Goal: Find specific page/section: Find specific page/section

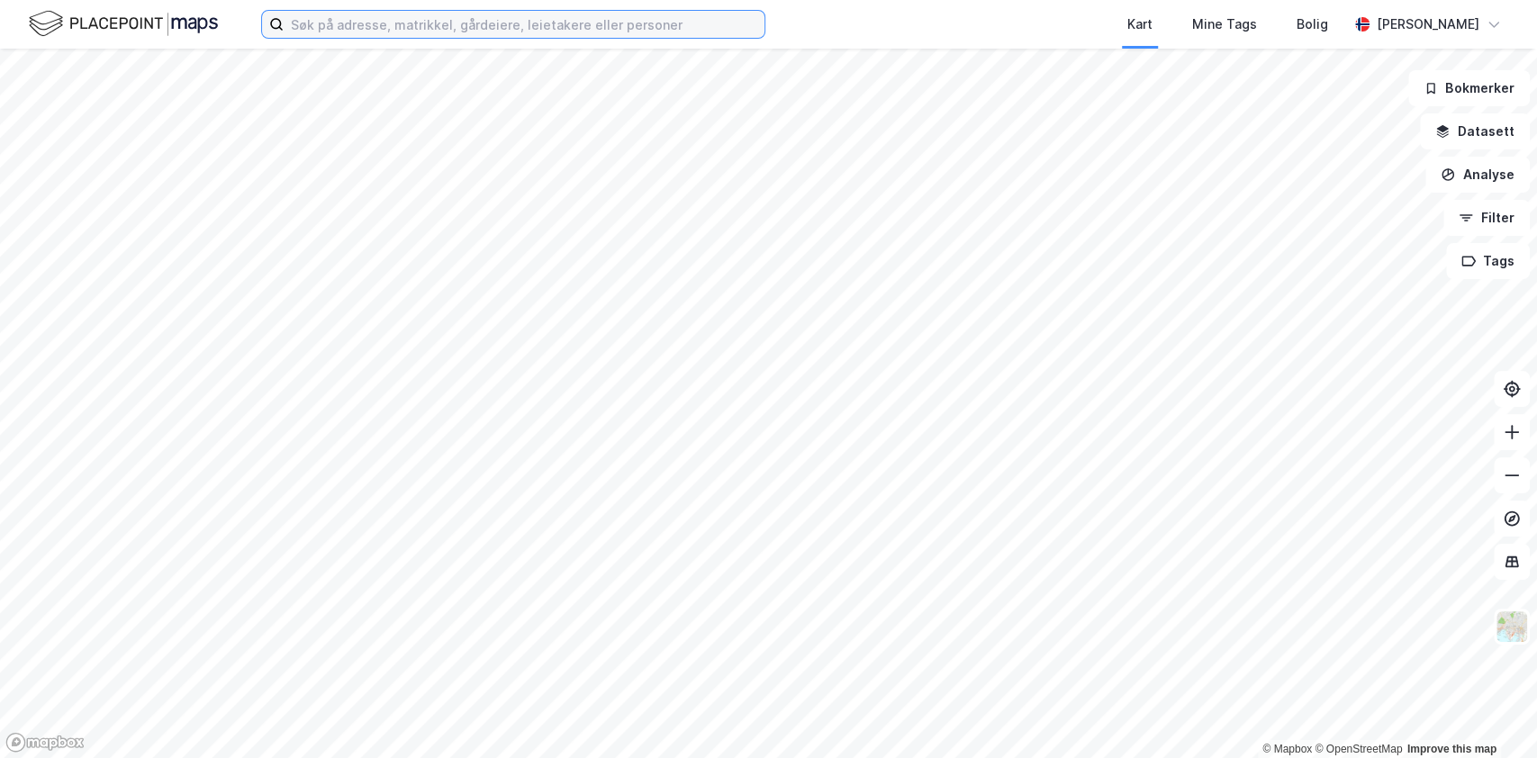
click at [480, 23] on input at bounding box center [524, 24] width 481 height 27
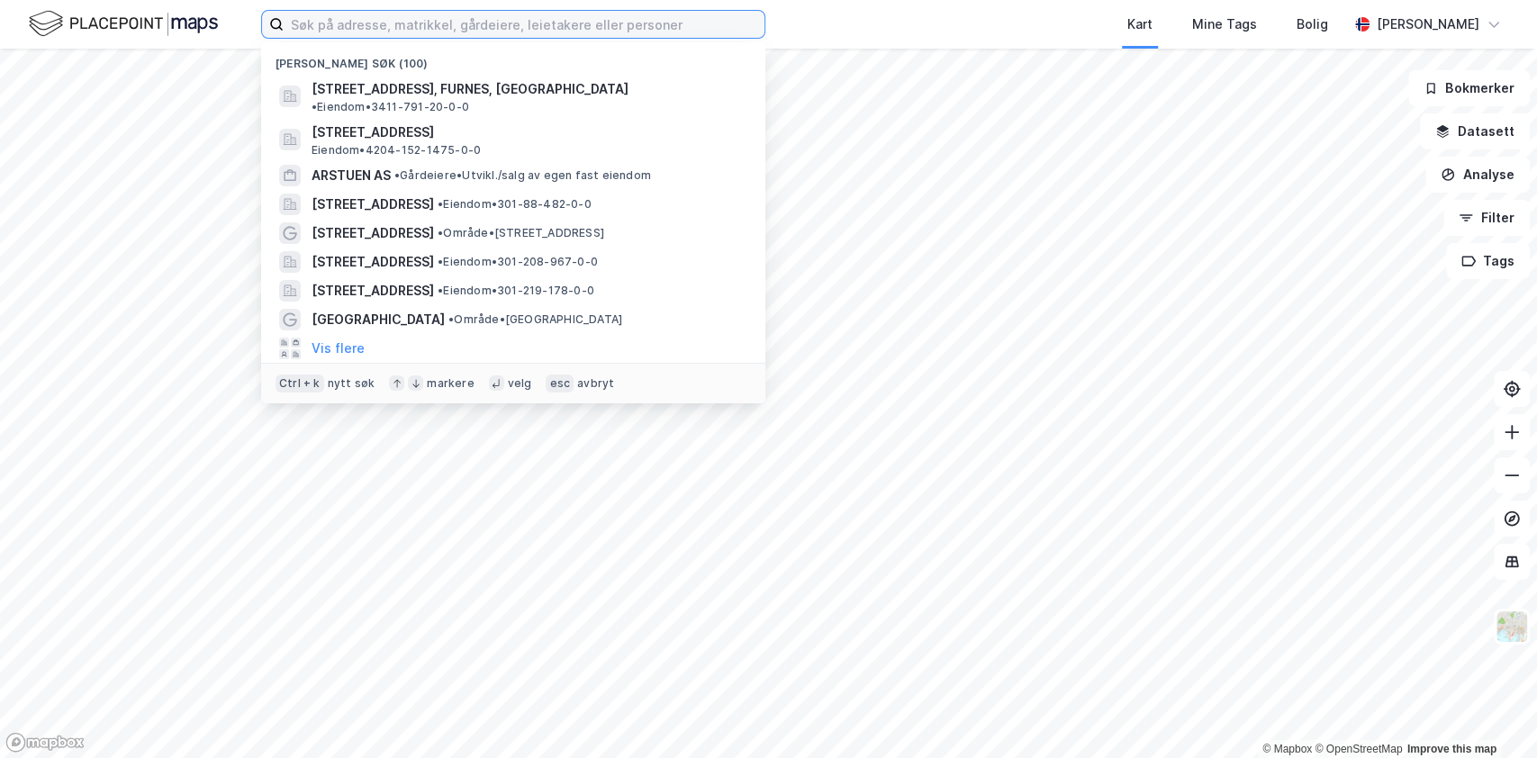
paste input "FURNESVEGEN 950"
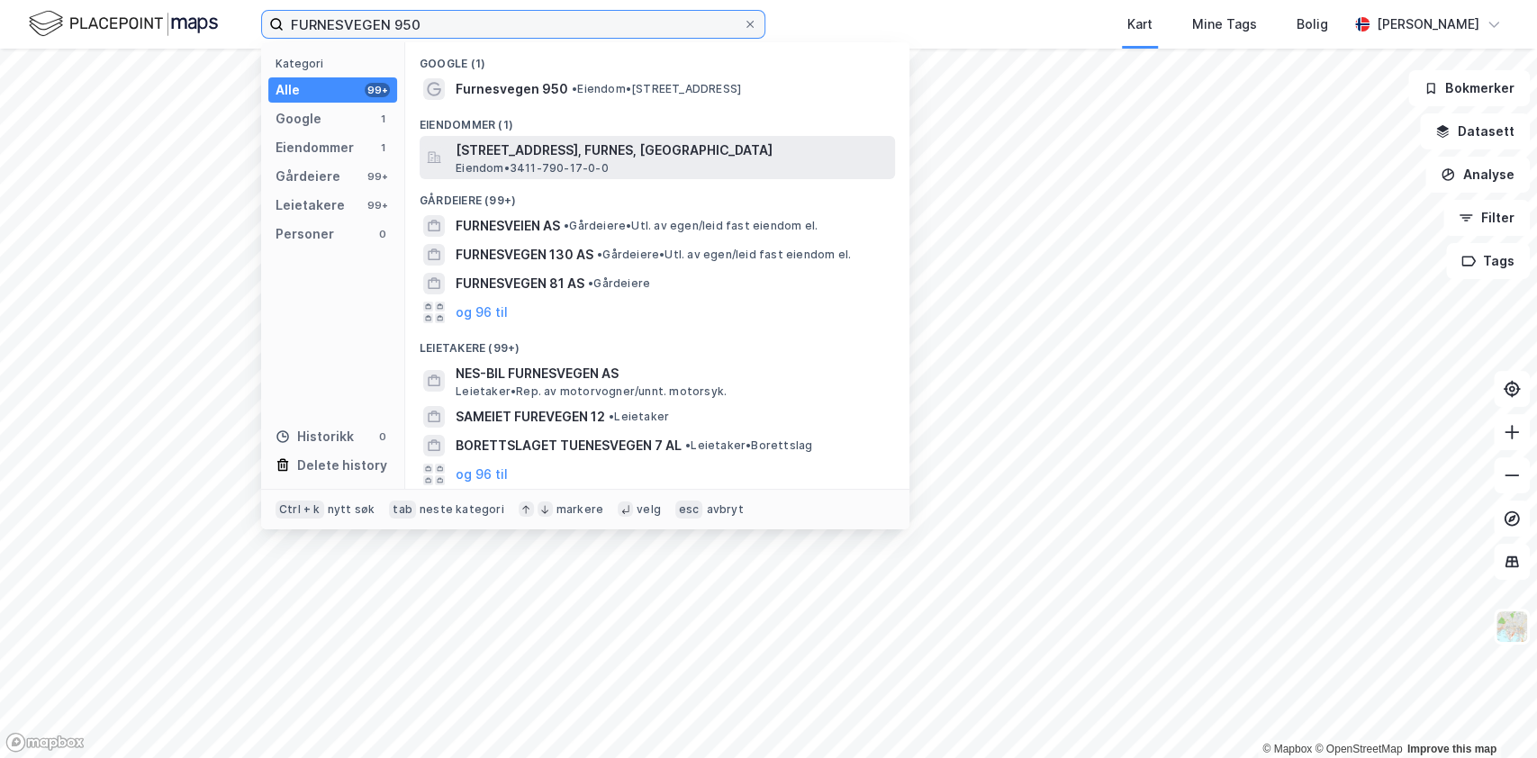
type input "FURNESVEGEN 950"
click at [519, 158] on span "[STREET_ADDRESS], FURNES, [GEOGRAPHIC_DATA]" at bounding box center [672, 151] width 432 height 22
